Goal: Find specific page/section: Find specific page/section

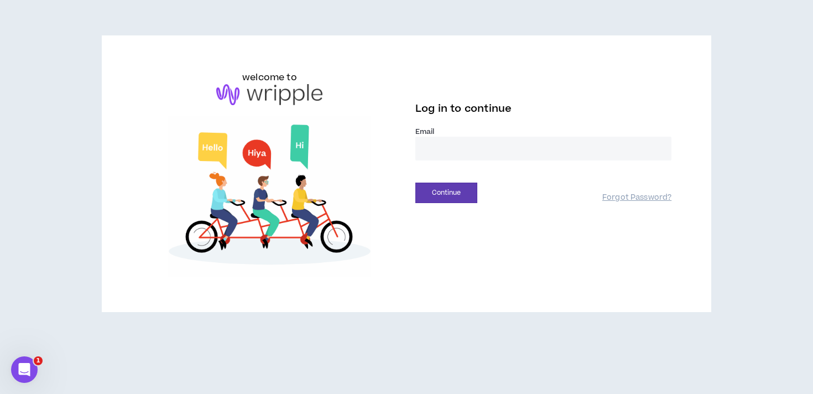
click at [484, 151] on input "email" at bounding box center [544, 149] width 256 height 24
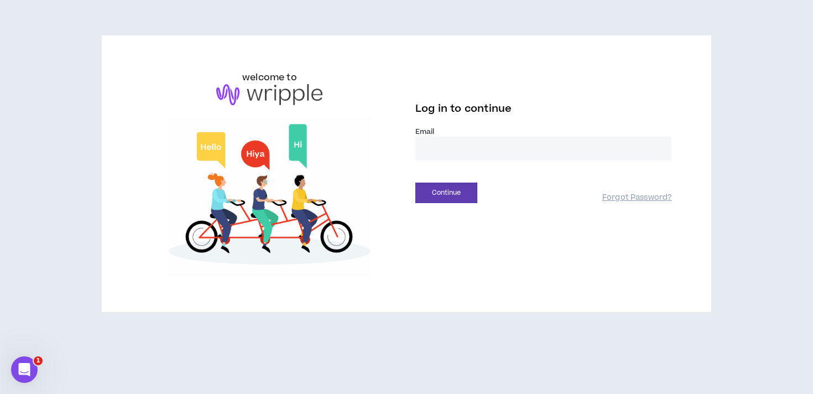
type input "**********"
click at [461, 196] on button "Continue" at bounding box center [447, 193] width 62 height 20
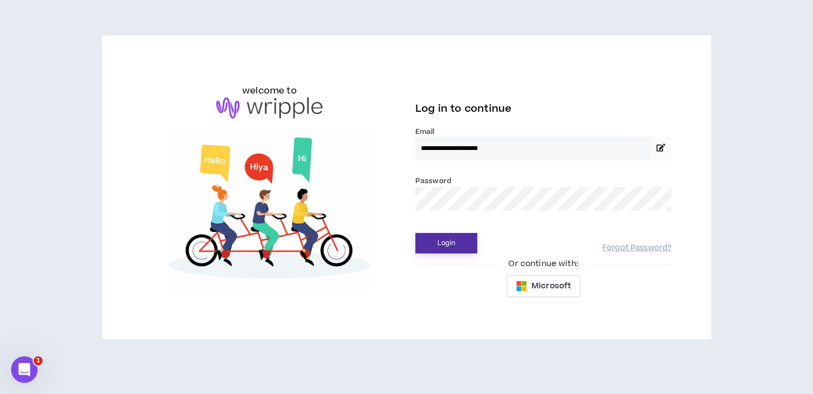
click at [416, 233] on button "Login" at bounding box center [447, 243] width 62 height 20
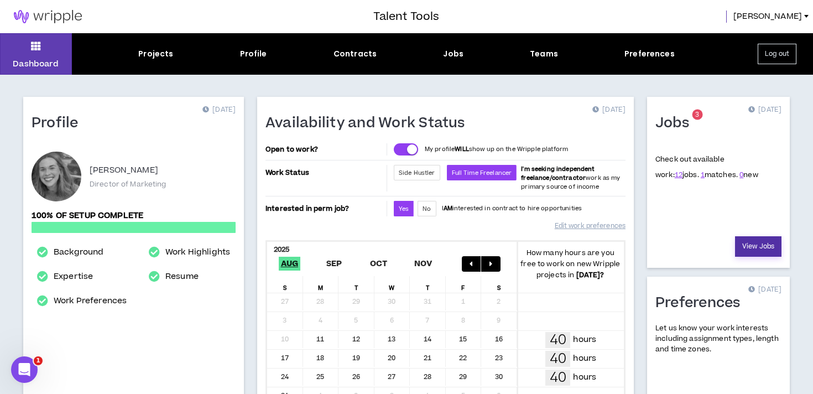
click at [751, 243] on link "View Jobs" at bounding box center [758, 246] width 46 height 20
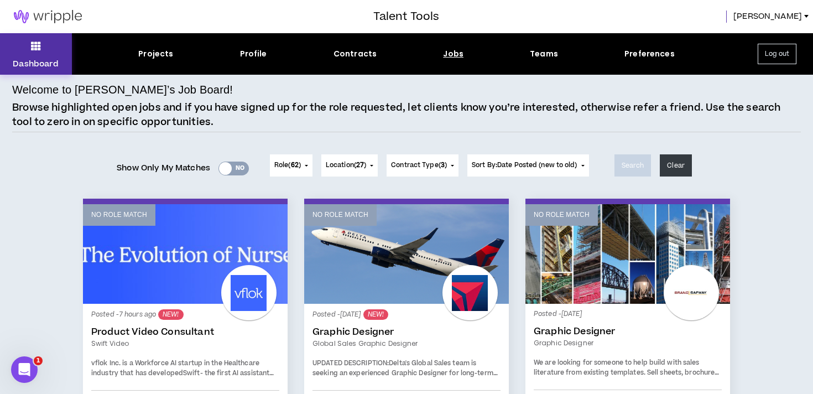
click at [36, 49] on icon at bounding box center [36, 45] width 10 height 15
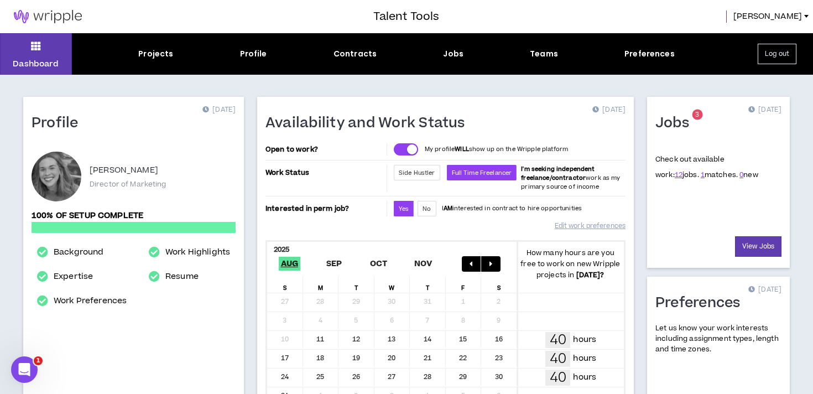
click at [697, 116] on span "3" at bounding box center [698, 114] width 4 height 9
